Goal: Transaction & Acquisition: Subscribe to service/newsletter

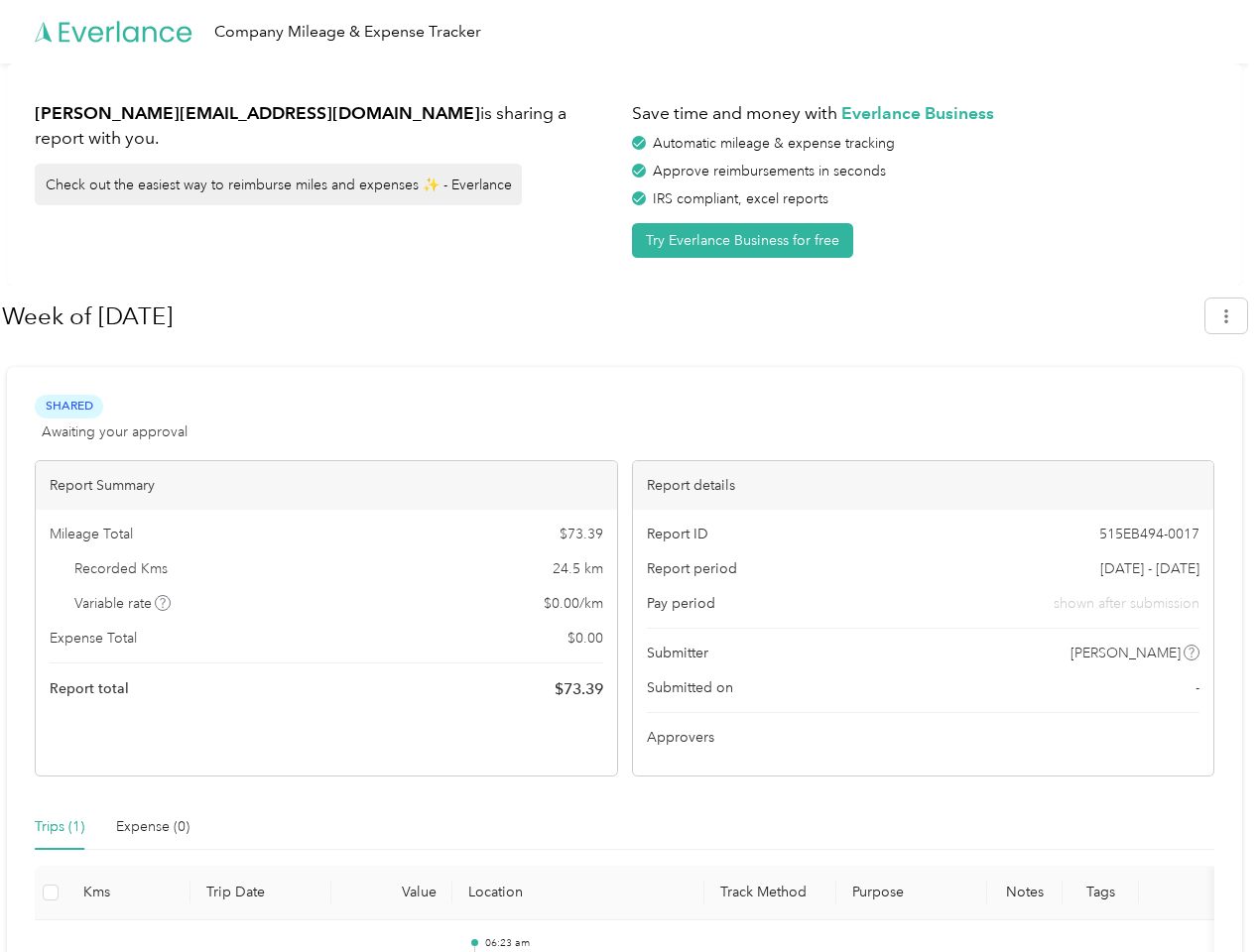
click at [633, 476] on div "Report details" at bounding box center [924, 485] width 582 height 49
click at [629, 32] on div "Company Mileage & Expense Tracker" at bounding box center [625, 32] width 1250 height 64
click at [747, 240] on button "Try Everlance Business for free" at bounding box center [743, 240] width 222 height 35
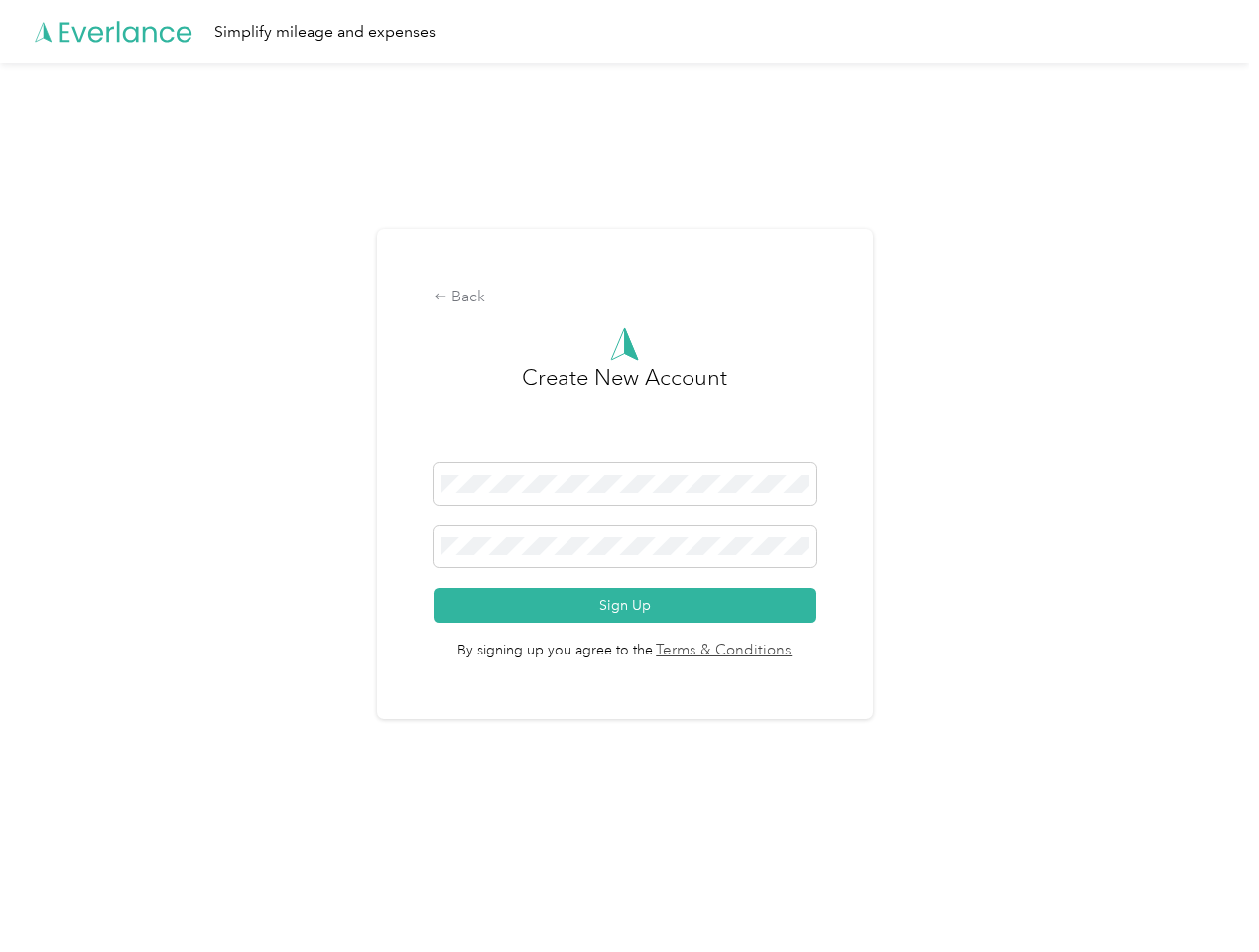
click at [602, 316] on div "Back Create New Account Sign Up By signing up you agree to the Terms & Conditio…" at bounding box center [625, 475] width 496 height 491
click at [1237, 315] on div "Back Create New Account Sign Up By signing up you agree to the Terms & Conditio…" at bounding box center [625, 483] width 1250 height 838
click at [164, 603] on div "Back Create New Account Sign Up By signing up you agree to the Terms & Conditio…" at bounding box center [625, 483] width 1250 height 838
click at [782, 653] on link "Terms & Conditions" at bounding box center [723, 651] width 140 height 23
click at [60, 827] on div "Back Create New Account Sign Up By signing up you agree to the Terms & Conditio…" at bounding box center [625, 483] width 1250 height 838
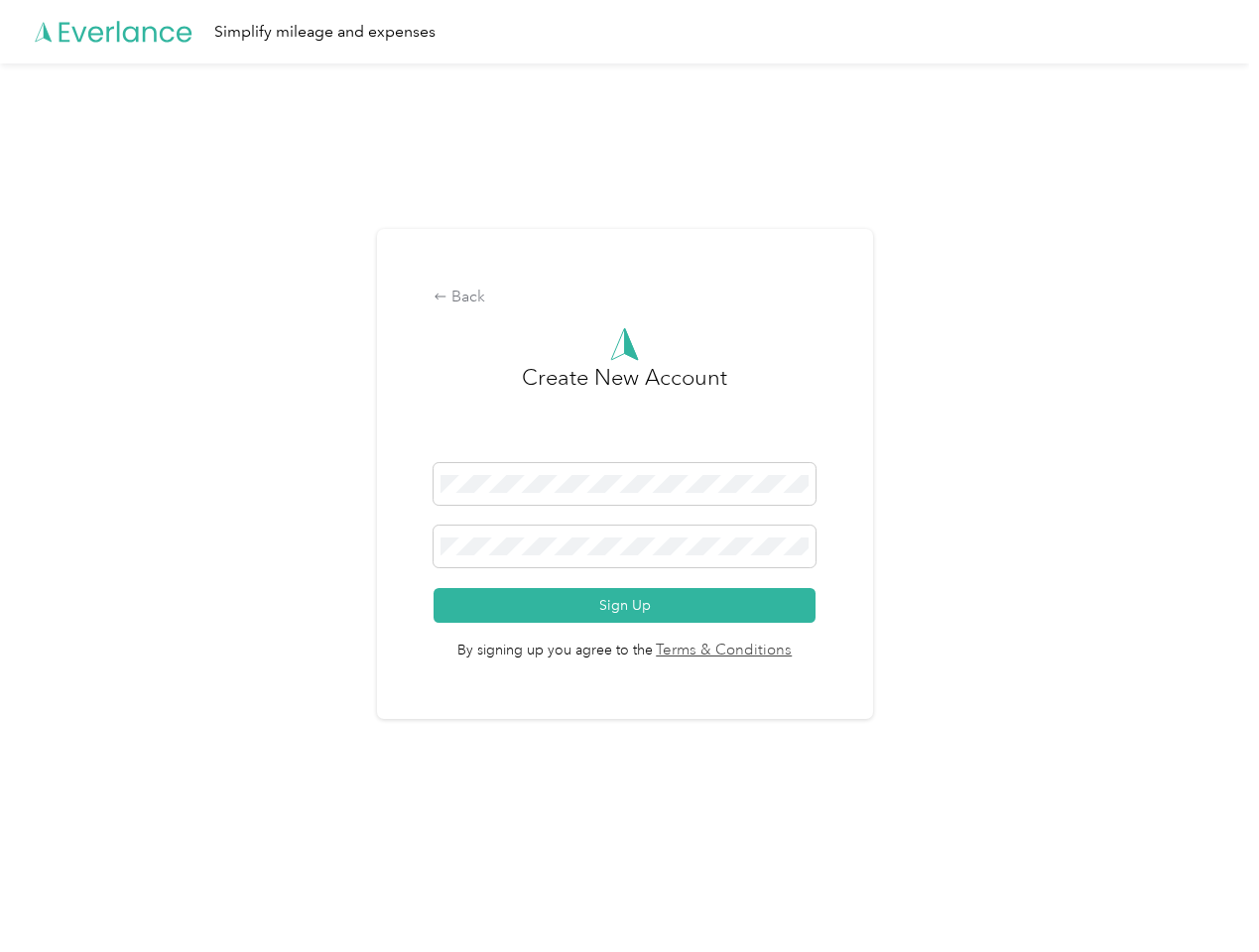
click at [153, 827] on div "Back Create New Account Sign Up By signing up you agree to the Terms & Conditio…" at bounding box center [625, 483] width 1250 height 838
click at [51, 893] on div "Back Create New Account Sign Up By signing up you agree to the Terms & Conditio…" at bounding box center [625, 483] width 1250 height 838
